Goal: Transaction & Acquisition: Purchase product/service

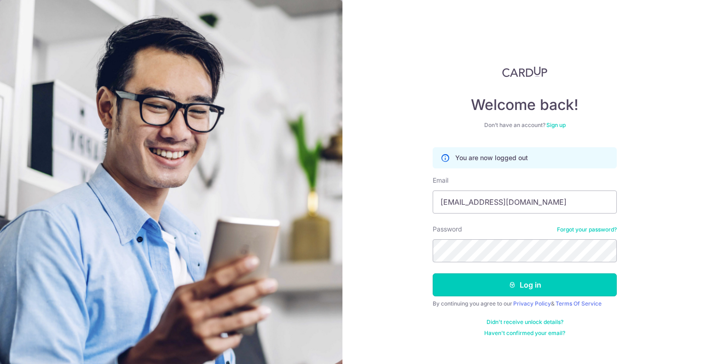
click at [520, 289] on button "Log in" at bounding box center [525, 285] width 184 height 23
type input "[EMAIL_ADDRESS][DOMAIN_NAME]"
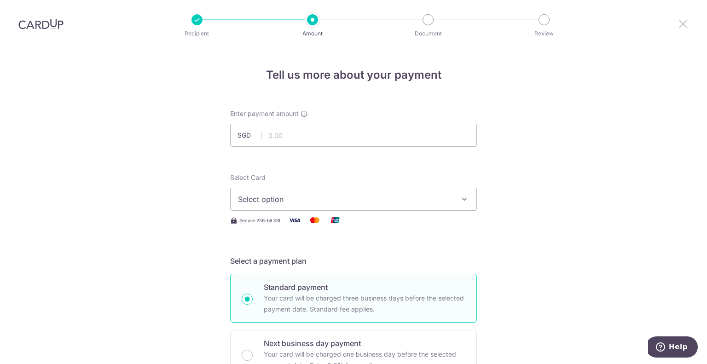
drag, startPoint x: 685, startPoint y: 18, endPoint x: 409, endPoint y: 36, distance: 276.9
click at [685, 18] on icon at bounding box center [683, 24] width 11 height 12
